Goal: Task Accomplishment & Management: Manage account settings

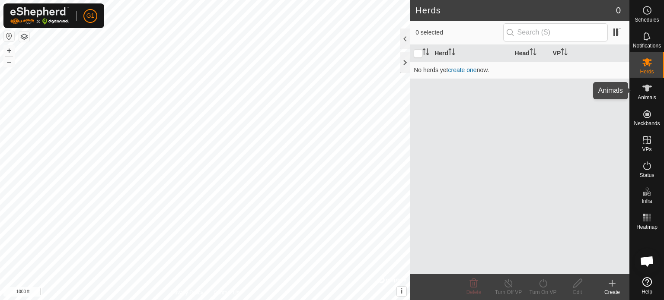
click at [655, 86] on div "Animals" at bounding box center [647, 91] width 34 height 26
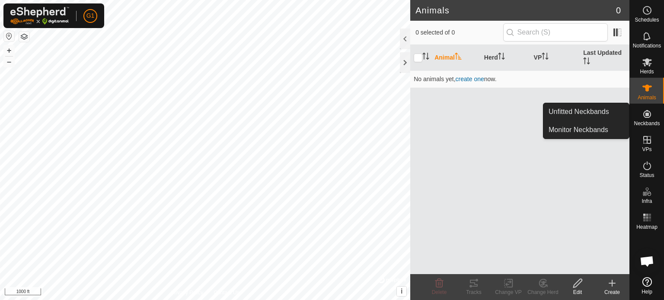
click at [652, 119] on icon at bounding box center [647, 114] width 10 height 10
click at [583, 111] on link "Unfitted Neckbands" at bounding box center [586, 111] width 86 height 17
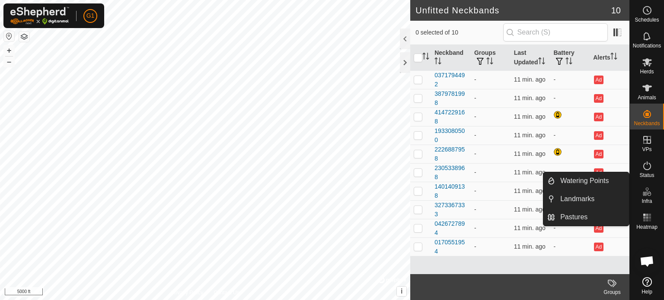
click at [649, 192] on icon at bounding box center [647, 192] width 10 height 10
click at [605, 183] on link "Watering Points" at bounding box center [592, 181] width 74 height 17
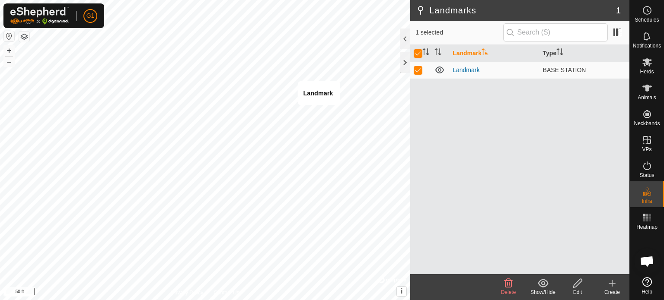
checkbox input "false"
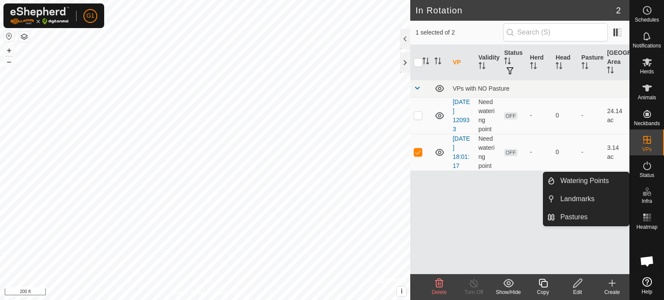
drag, startPoint x: 641, startPoint y: 203, endPoint x: 645, endPoint y: 195, distance: 9.1
click at [645, 195] on icon at bounding box center [647, 192] width 10 height 10
click at [601, 182] on link "Watering Points" at bounding box center [592, 181] width 74 height 17
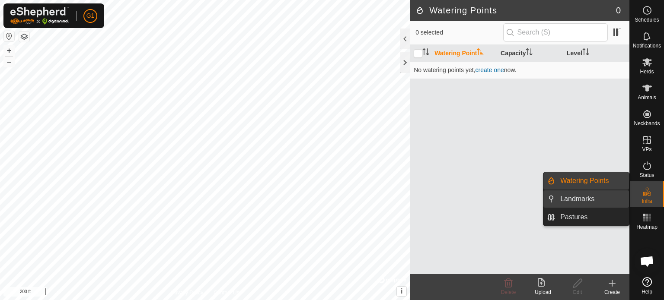
click at [603, 198] on link "Landmarks" at bounding box center [592, 199] width 74 height 17
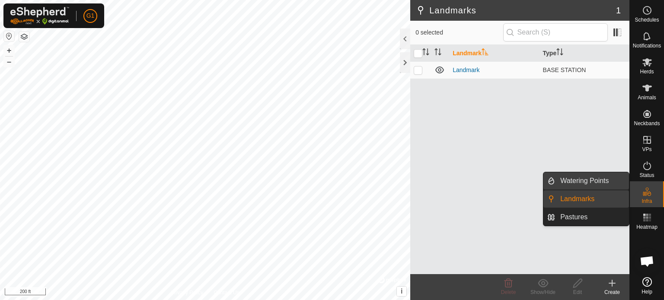
click at [591, 179] on link "Watering Points" at bounding box center [592, 181] width 74 height 17
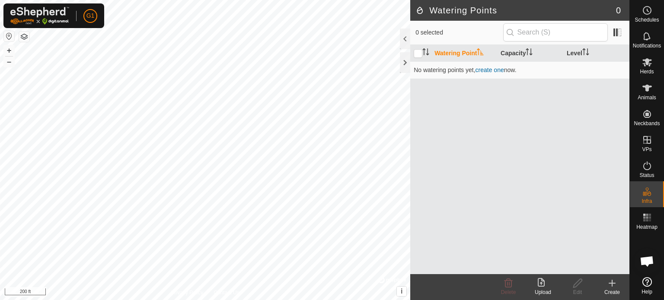
click at [611, 286] on icon at bounding box center [612, 283] width 10 height 10
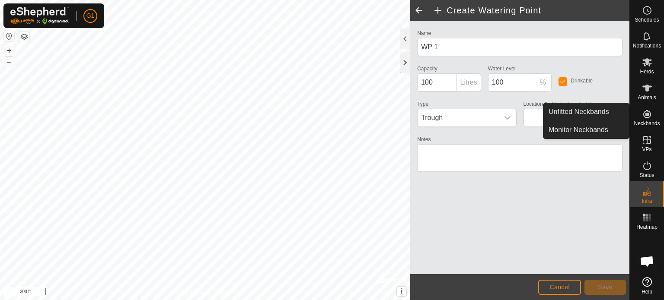
click at [653, 119] on es-neckbands-svg-icon at bounding box center [647, 114] width 16 height 14
click at [607, 115] on link "Unfitted Neckbands" at bounding box center [586, 111] width 86 height 17
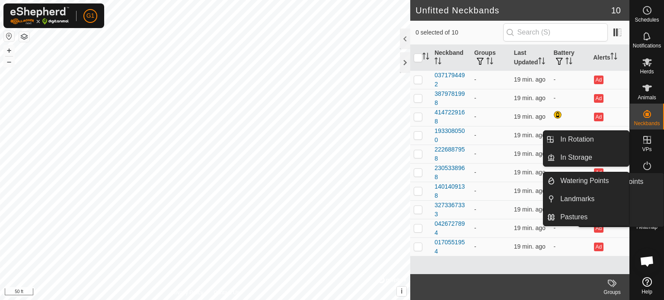
click at [651, 192] on icon at bounding box center [647, 192] width 10 height 10
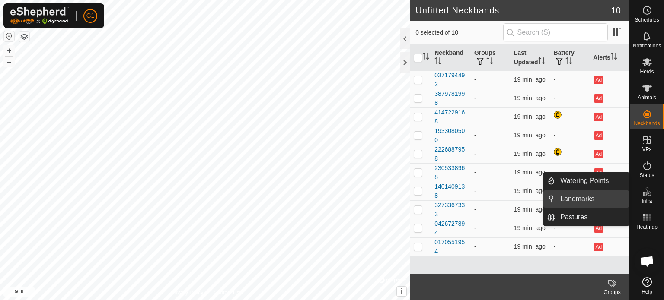
click at [583, 194] on link "Landmarks" at bounding box center [592, 199] width 74 height 17
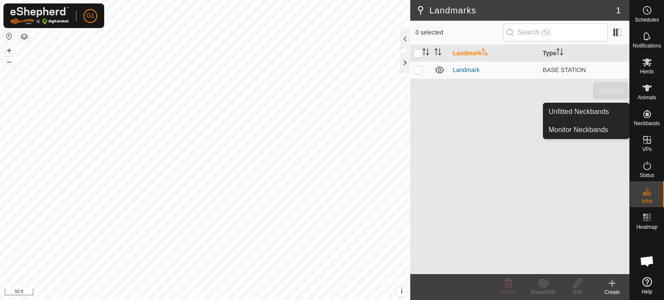
click at [644, 95] on span "Animals" at bounding box center [647, 97] width 19 height 5
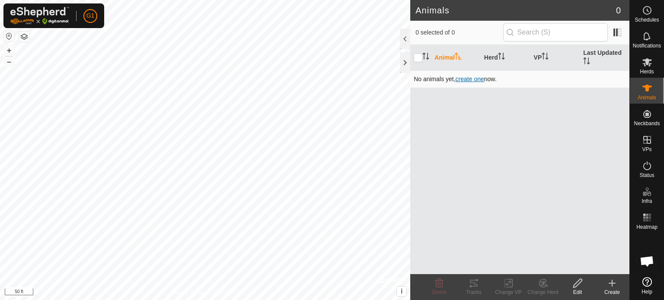
click at [470, 80] on span "create one" at bounding box center [470, 79] width 29 height 7
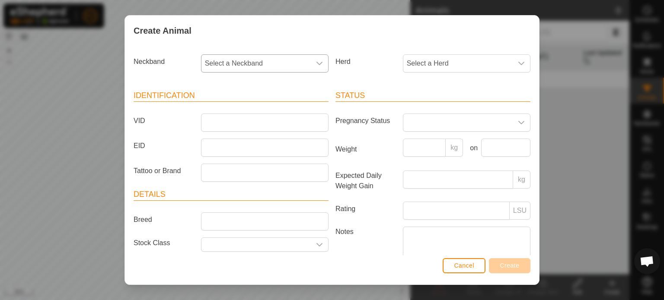
click at [251, 64] on span "Select a Neckband" at bounding box center [255, 63] width 109 height 17
click at [469, 271] on button "Cancel" at bounding box center [464, 266] width 43 height 15
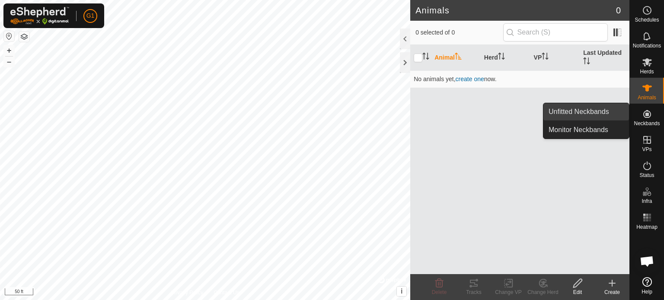
click at [607, 113] on link "Unfitted Neckbands" at bounding box center [586, 111] width 86 height 17
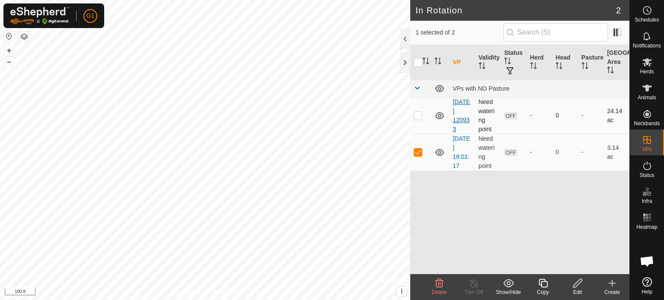
click at [461, 121] on link "[DATE] 120933" at bounding box center [461, 116] width 17 height 34
